Goal: Transaction & Acquisition: Purchase product/service

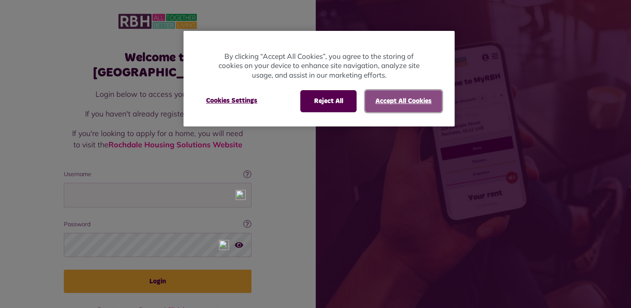
click at [405, 99] on button "Accept All Cookies" at bounding box center [403, 101] width 77 height 22
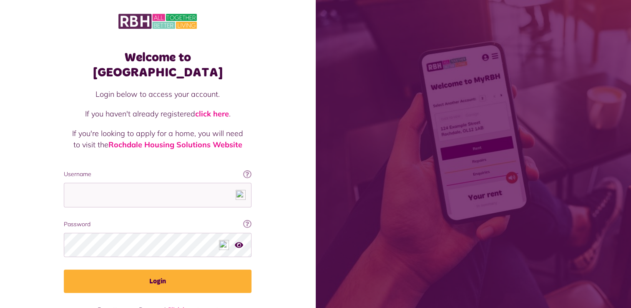
drag, startPoint x: 125, startPoint y: 203, endPoint x: 125, endPoint y: 183, distance: 20.0
click at [125, 183] on fieldset "Username This will be the email you used when you originally registered with My…" at bounding box center [158, 231] width 188 height 123
click at [125, 183] on input "Username" at bounding box center [158, 195] width 188 height 25
click at [124, 183] on input "Username" at bounding box center [158, 195] width 188 height 25
type input "**********"
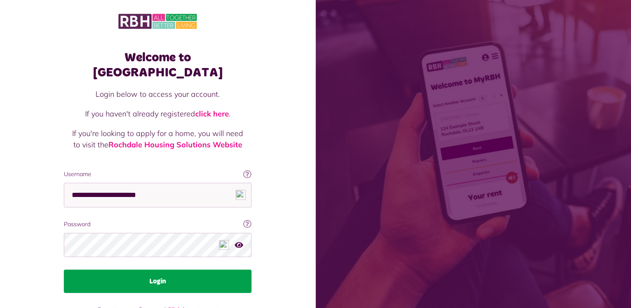
click at [172, 269] on button "Login" at bounding box center [158, 280] width 188 height 23
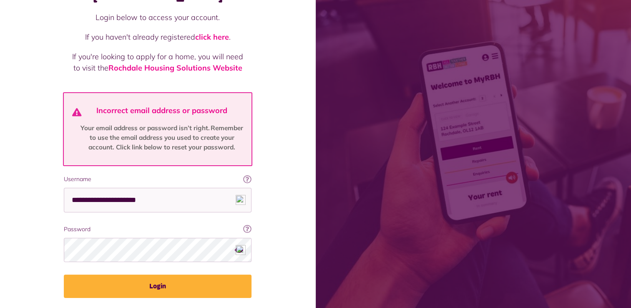
scroll to position [94, 0]
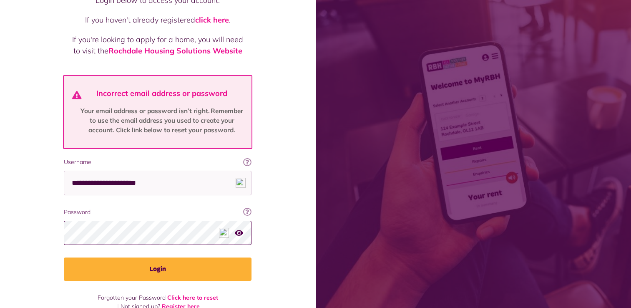
click at [64, 257] on button "Login" at bounding box center [158, 268] width 188 height 23
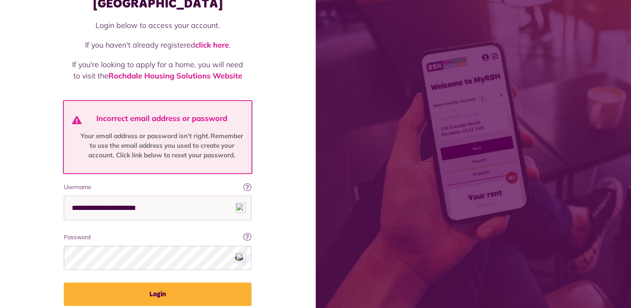
scroll to position [78, 0]
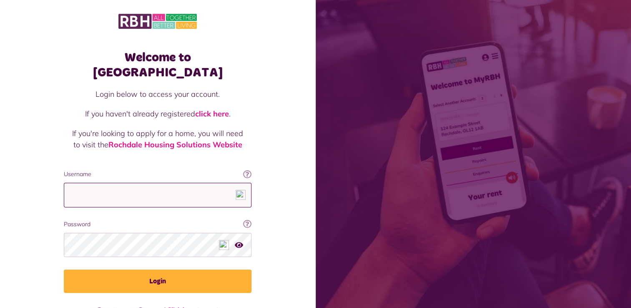
click at [178, 183] on input "Username" at bounding box center [158, 195] width 188 height 25
type input "**********"
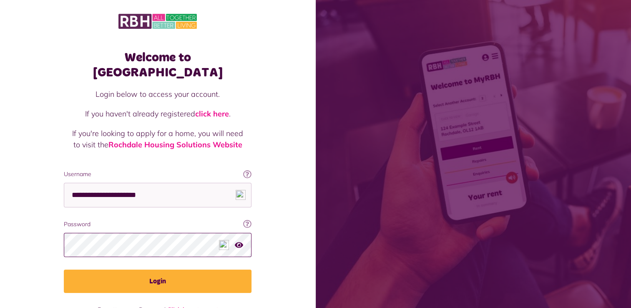
click at [64, 269] on button "Login" at bounding box center [158, 280] width 188 height 23
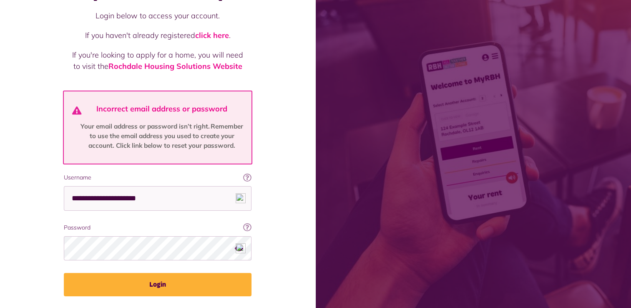
scroll to position [80, 0]
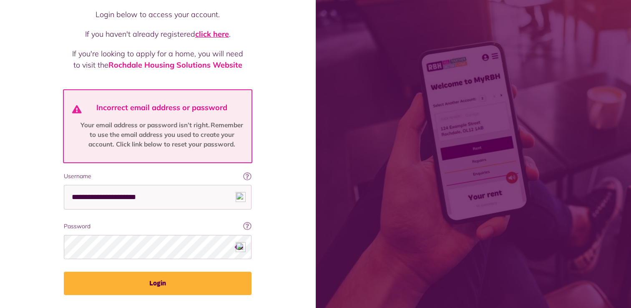
click at [204, 29] on link "click here" at bounding box center [212, 34] width 34 height 10
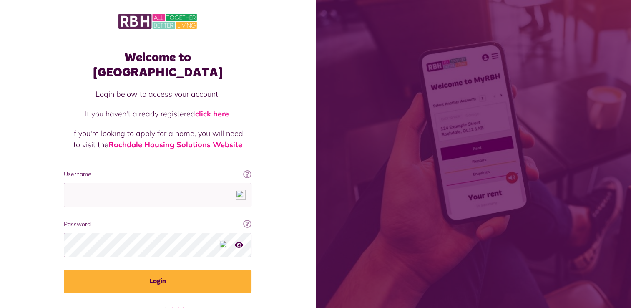
scroll to position [12, 0]
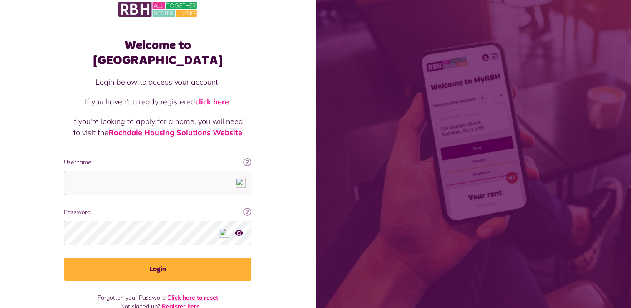
click at [203, 293] on link "Click here to reset" at bounding box center [192, 297] width 51 height 8
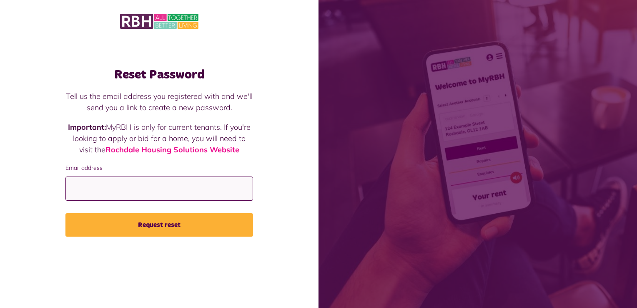
click at [193, 193] on input "Email address" at bounding box center [159, 188] width 188 height 25
type input "**********"
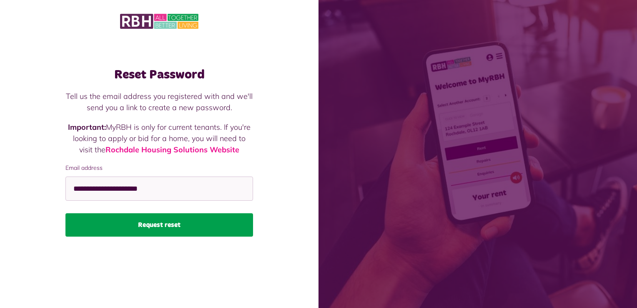
click at [178, 228] on button "Request reset" at bounding box center [159, 224] width 188 height 23
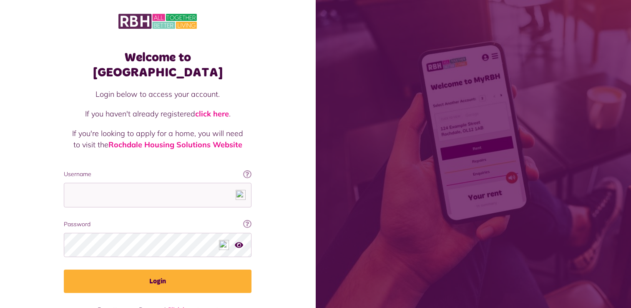
scroll to position [12, 0]
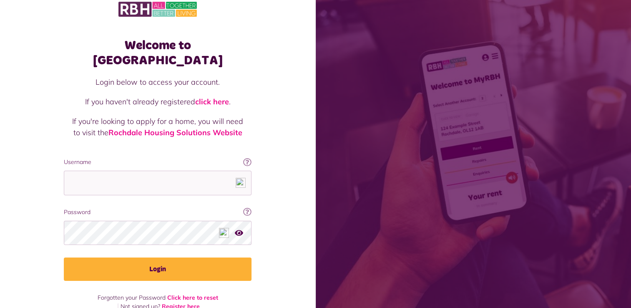
click at [0, 19] on html "Welcome to MyRBH Login below to access your account. If you haven't already reg…" at bounding box center [315, 155] width 631 height 335
click at [104, 170] on input "Username" at bounding box center [158, 182] width 188 height 25
type input "**********"
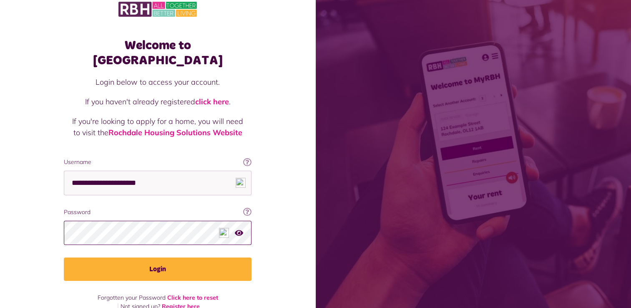
click at [64, 257] on button "Login" at bounding box center [158, 268] width 188 height 23
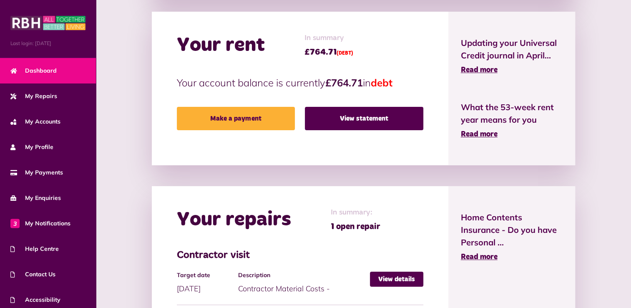
scroll to position [252, 0]
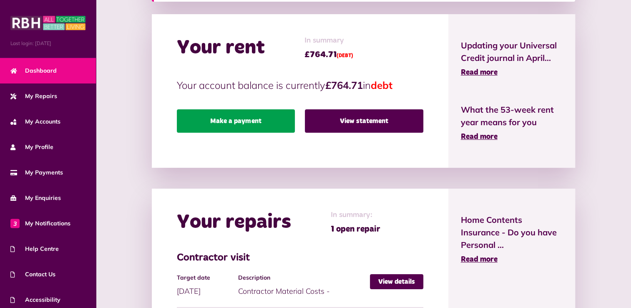
click at [245, 128] on link "Make a payment" at bounding box center [236, 120] width 118 height 23
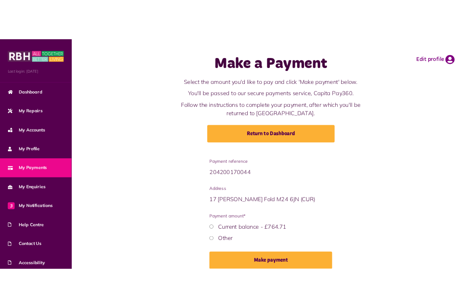
scroll to position [38, 0]
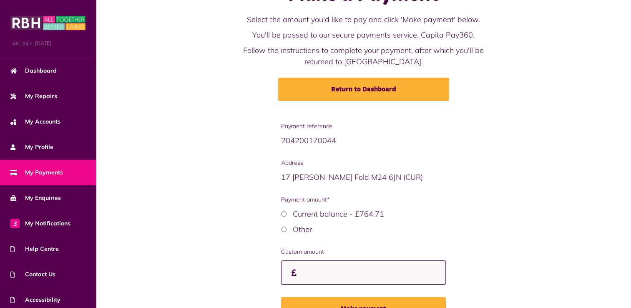
click at [312, 268] on input "Custom amount" at bounding box center [363, 272] width 164 height 25
type input "***"
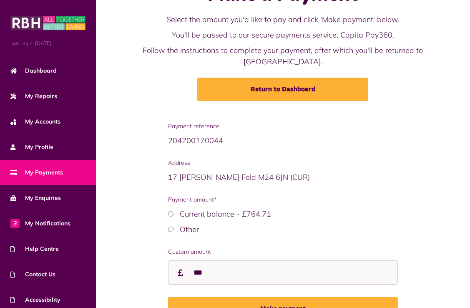
click at [438, 200] on div "Payment reference 204200170044 Address [STREET_ADDRESS][PERSON_NAME] Payment am…" at bounding box center [282, 227] width 357 height 211
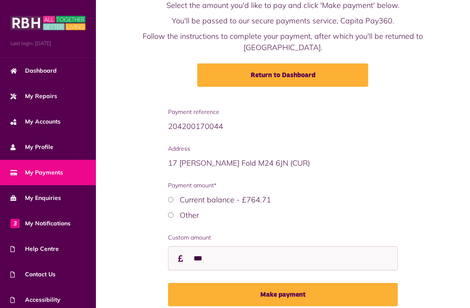
scroll to position [87, 0]
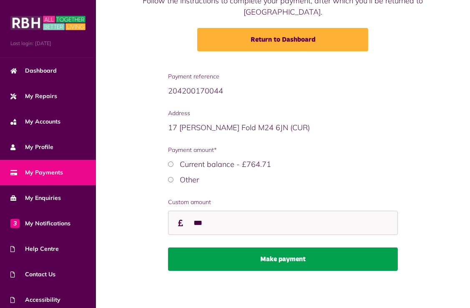
click at [368, 265] on button "Make payment" at bounding box center [283, 258] width 230 height 23
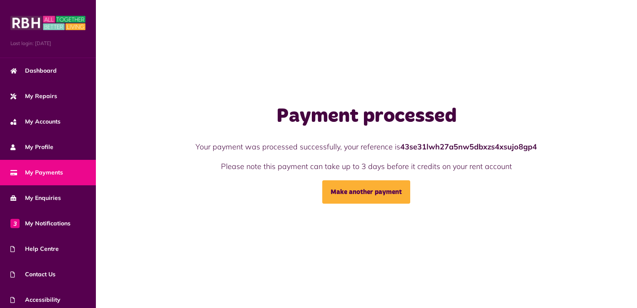
click at [315, 160] on div "Your payment was processed successfully, your reference is 43se31lwh27a5nw5dbxz…" at bounding box center [366, 156] width 369 height 31
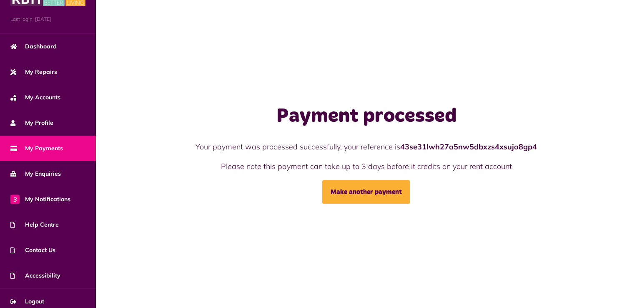
scroll to position [29, 0]
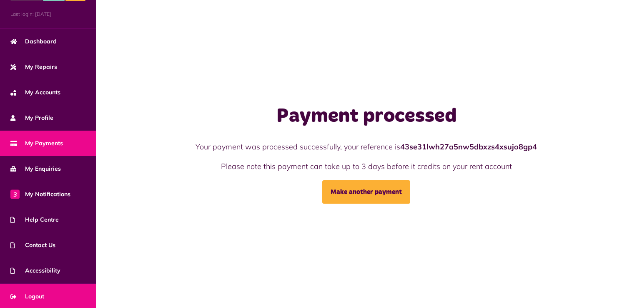
click at [47, 291] on link "Logout" at bounding box center [48, 295] width 96 height 25
